Goal: Find specific page/section: Find specific page/section

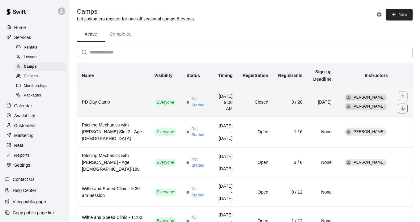
click at [100, 101] on h6 "PD Day Camp" at bounding box center [113, 102] width 62 height 7
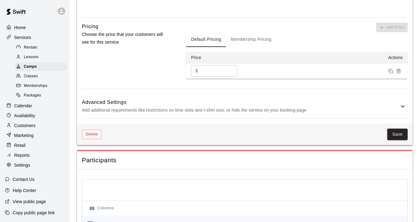
scroll to position [620, 0]
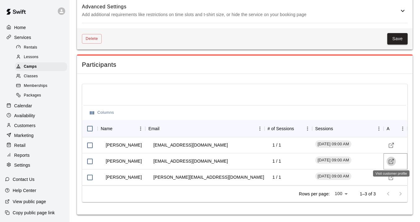
click at [391, 161] on icon "Visit customer profile" at bounding box center [391, 161] width 6 height 6
click at [393, 178] on icon "Visit customer profile" at bounding box center [391, 177] width 6 height 6
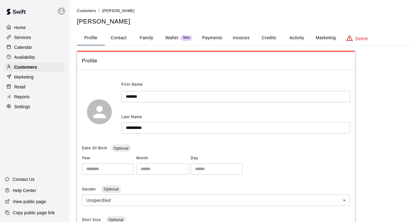
click at [148, 39] on button "Family" at bounding box center [147, 38] width 28 height 15
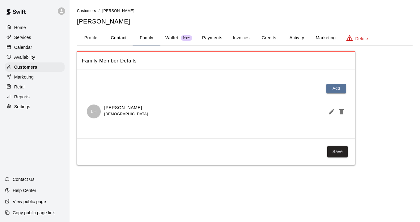
click at [120, 37] on button "Contact" at bounding box center [119, 38] width 28 height 15
select select "**"
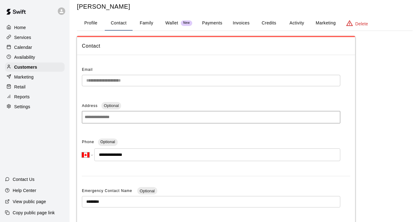
scroll to position [18, 0]
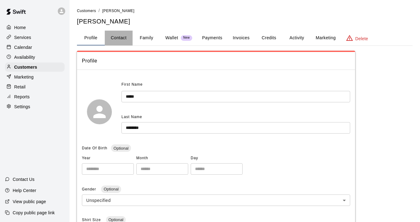
click at [119, 36] on button "Contact" at bounding box center [119, 38] width 28 height 15
select select "**"
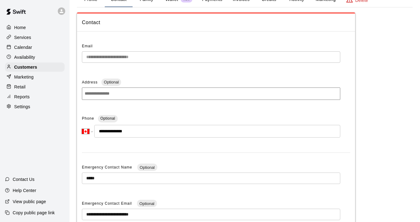
scroll to position [44, 0]
